Goal: Transaction & Acquisition: Purchase product/service

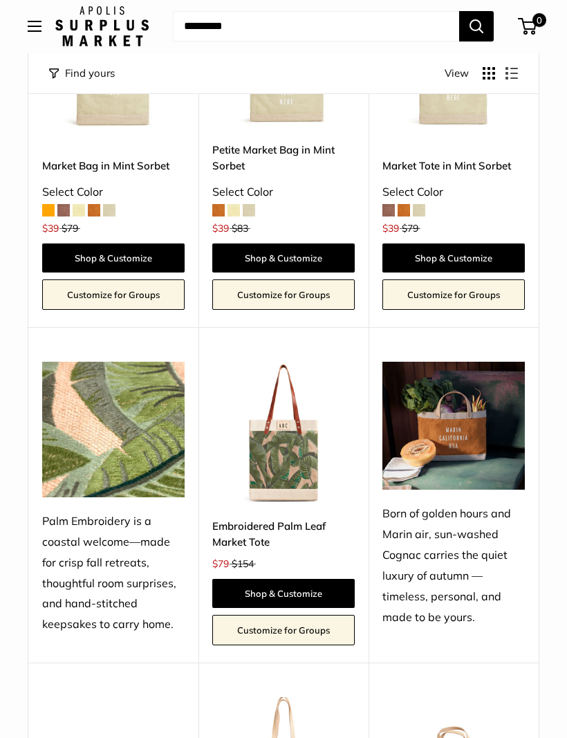
scroll to position [646, 0]
click at [325, 591] on link "Shop & Customize" at bounding box center [283, 593] width 142 height 29
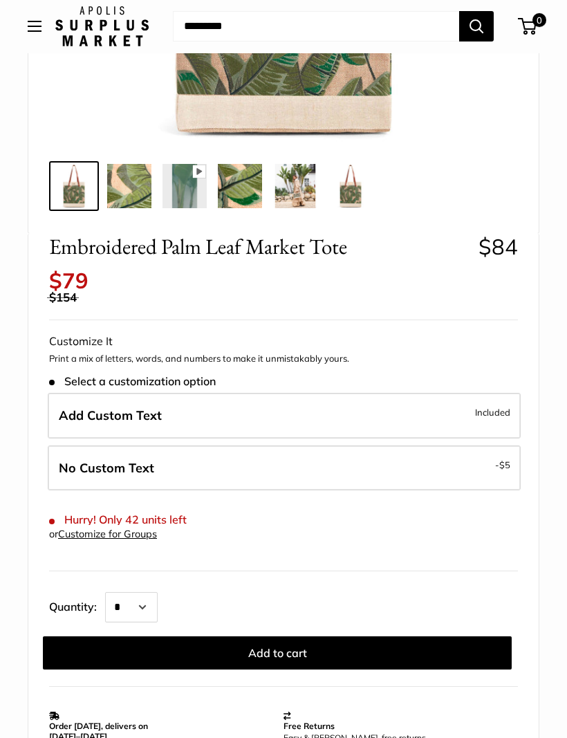
scroll to position [428, 0]
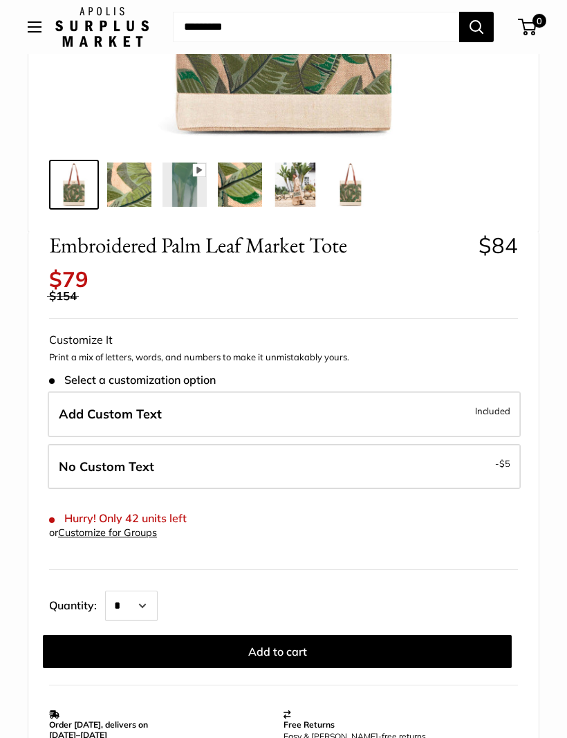
click at [476, 402] on span "Included" at bounding box center [492, 410] width 35 height 17
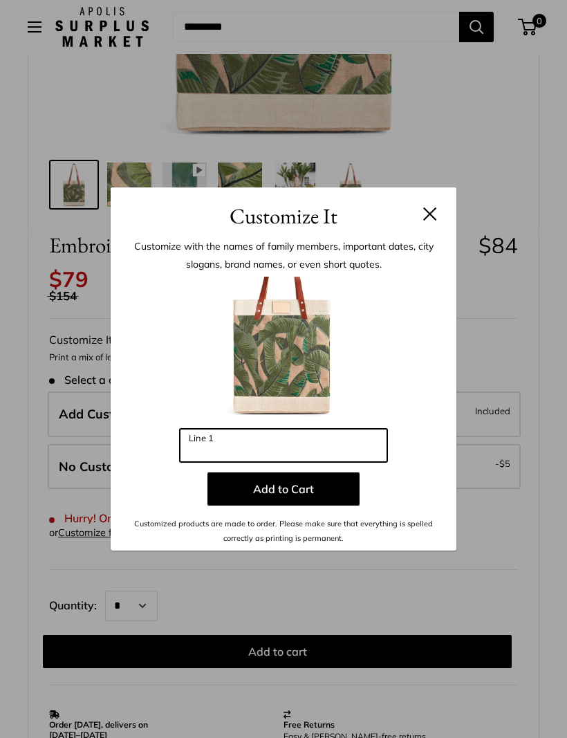
click at [305, 462] on input "Line 1" at bounding box center [283, 445] width 207 height 33
type input "***"
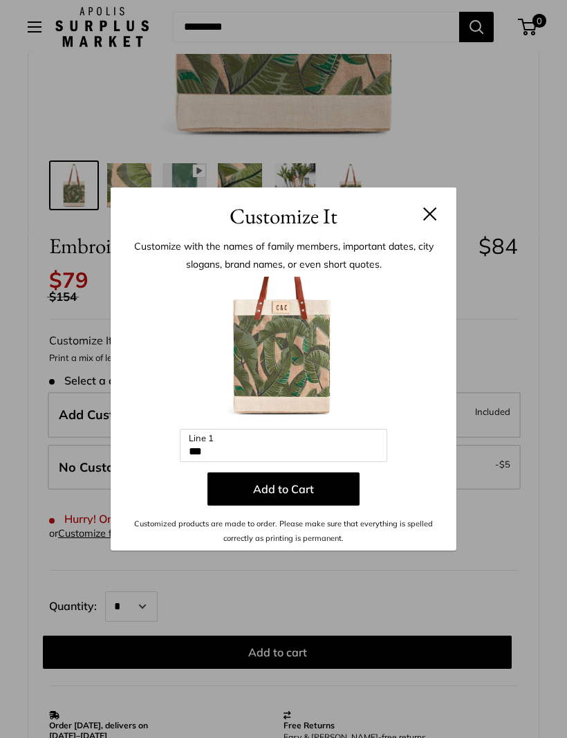
click at [338, 505] on button "Add to Cart" at bounding box center [283, 488] width 152 height 33
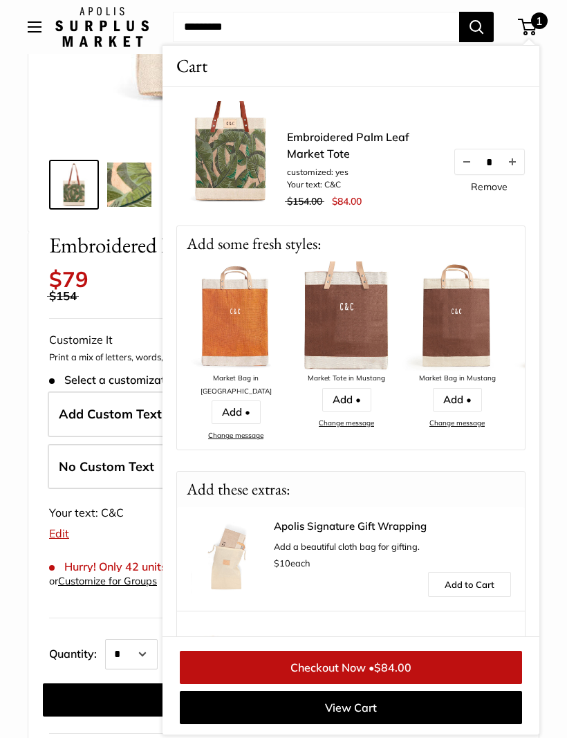
scroll to position [45, 0]
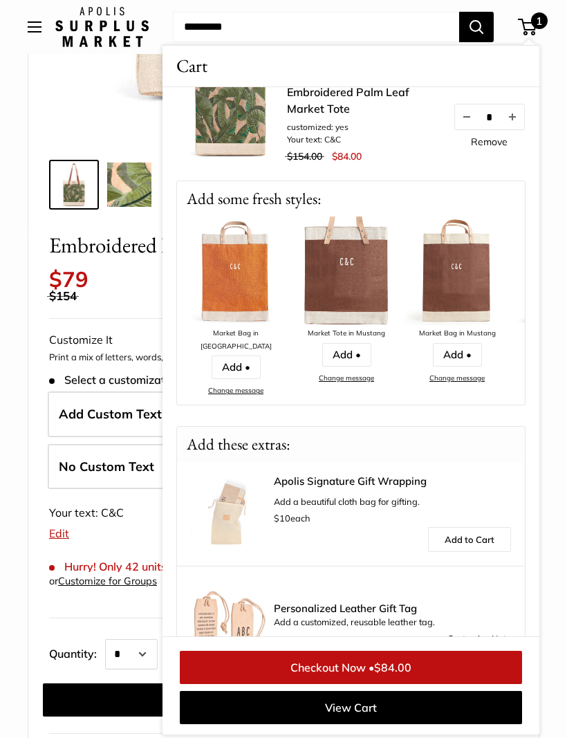
click at [380, 684] on link "Checkout Now • $84.00" at bounding box center [351, 666] width 342 height 33
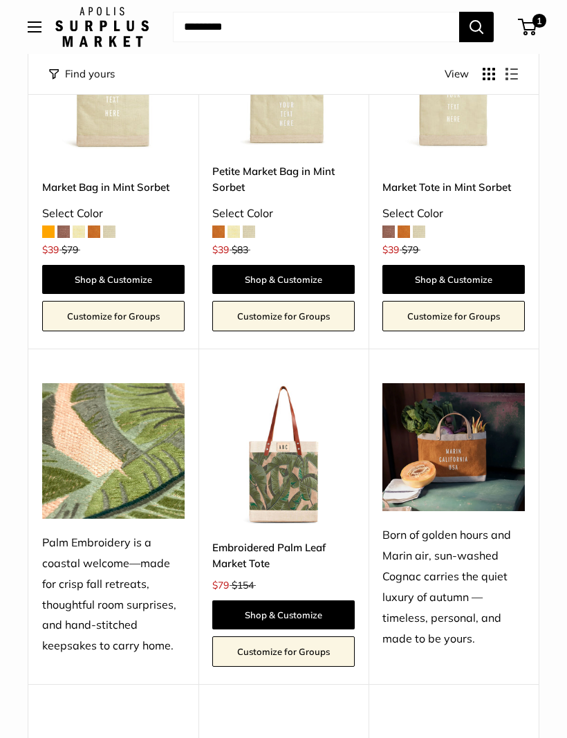
scroll to position [609, 0]
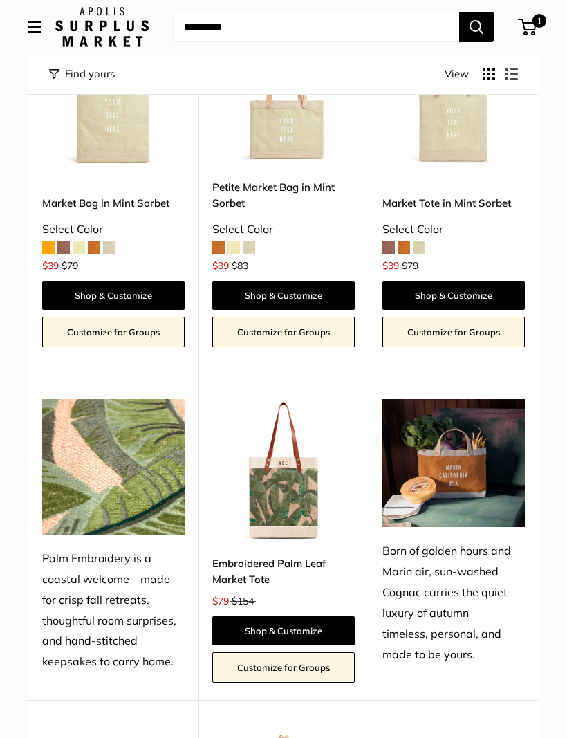
click at [541, 20] on span "1" at bounding box center [539, 21] width 14 height 14
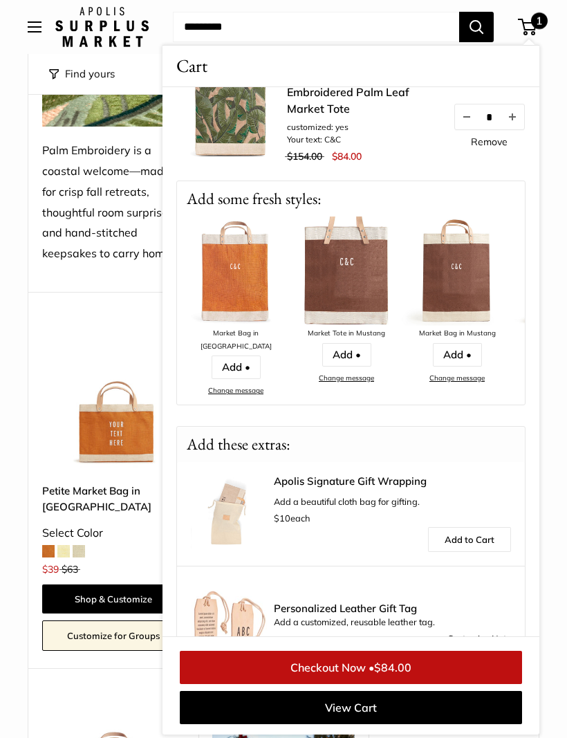
scroll to position [0, 0]
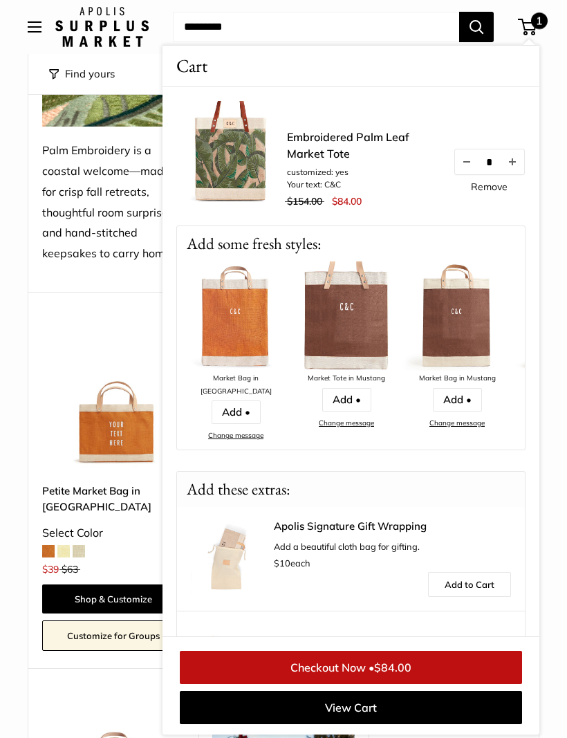
click at [339, 724] on link "View Cart" at bounding box center [351, 706] width 342 height 33
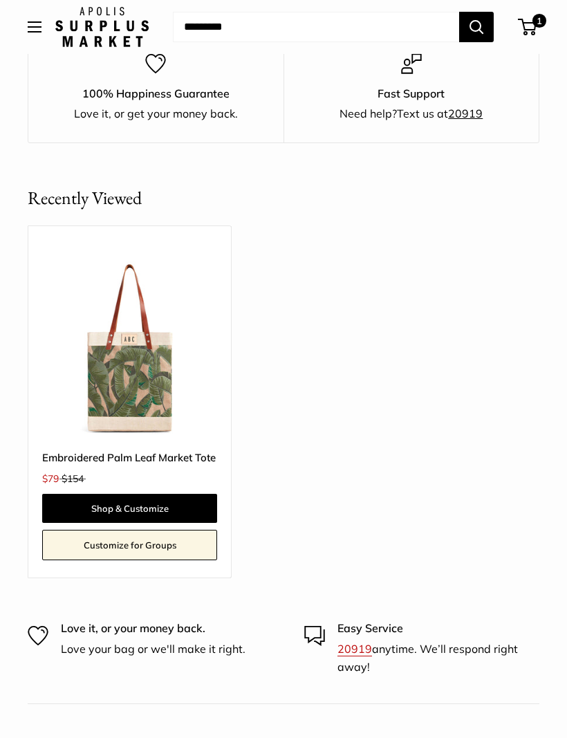
scroll to position [832, 0]
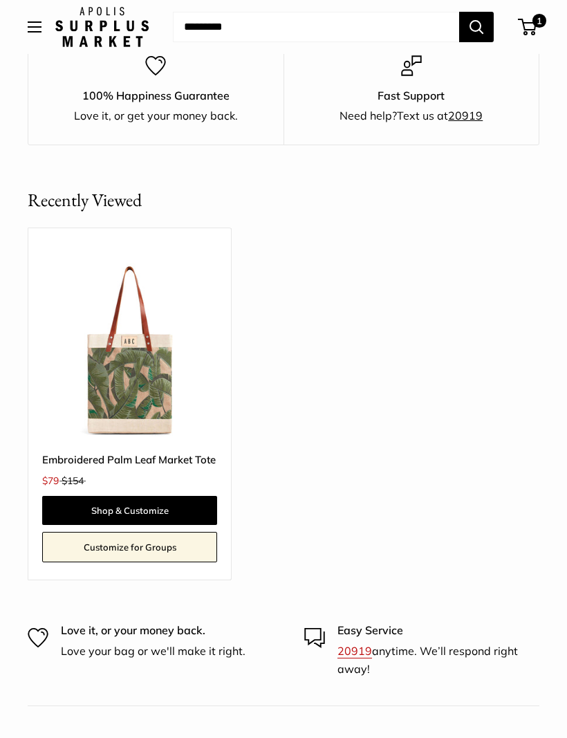
click at [551, 15] on div "⚡️ Sale About Us Need help? Text Us: 20919 hello@apolisglobal.com Follow Us Fac…" at bounding box center [283, 27] width 567 height 40
click at [536, 26] on span "1" at bounding box center [539, 21] width 14 height 14
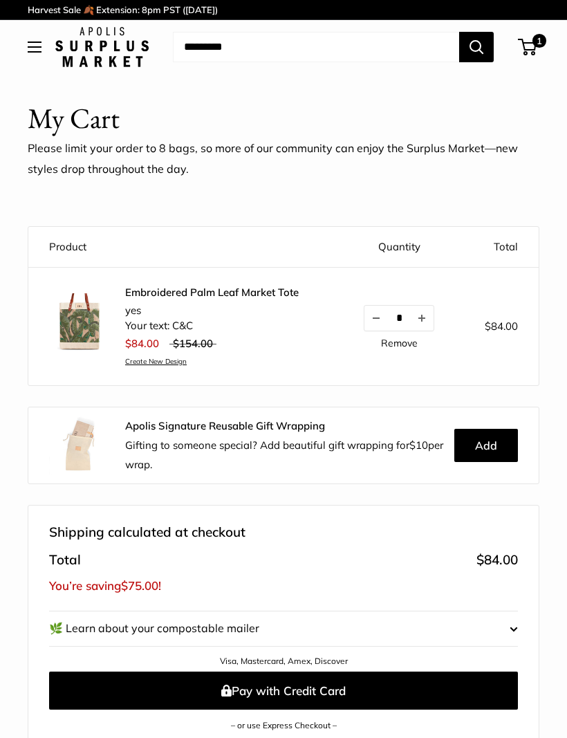
click at [411, 339] on link "Remove" at bounding box center [399, 343] width 37 height 10
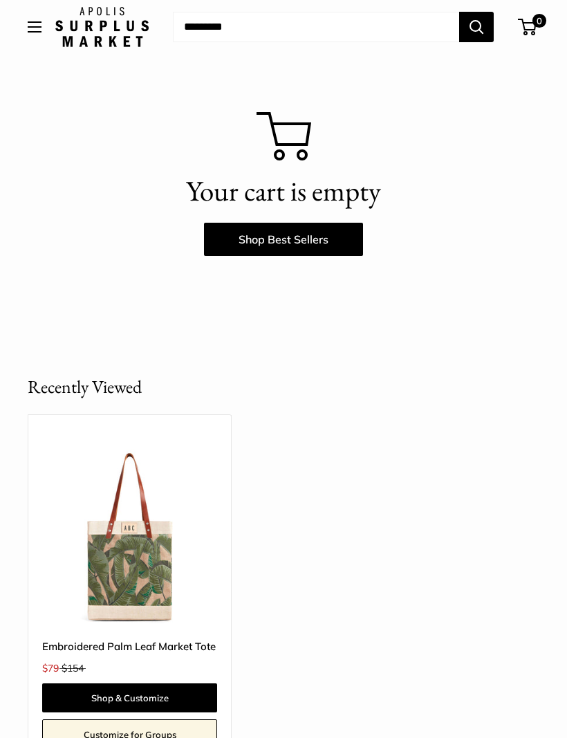
scroll to position [80, 0]
